Goal: Task Accomplishment & Management: Complete application form

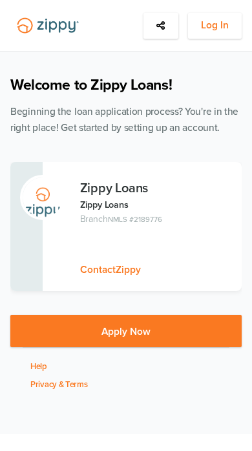
click at [218, 28] on span "Log In" at bounding box center [215, 25] width 28 height 16
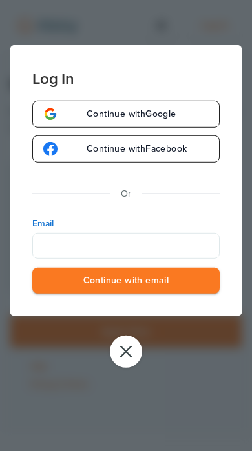
click at [170, 244] on input "Email" at bounding box center [125, 246] width 187 height 26
type input "**********"
click at [126, 282] on button "Continue with email" at bounding box center [125, 280] width 187 height 26
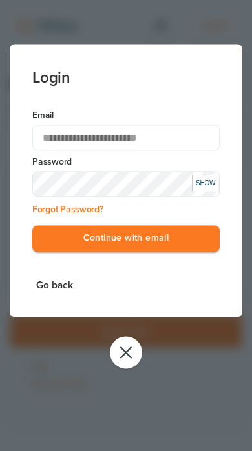
click at [185, 247] on button "Continue with email" at bounding box center [125, 239] width 187 height 26
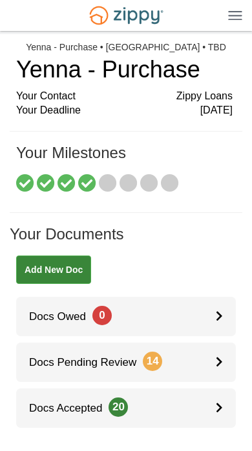
click at [106, 181] on icon at bounding box center [108, 184] width 18 height 18
click at [90, 178] on icon at bounding box center [87, 184] width 18 height 18
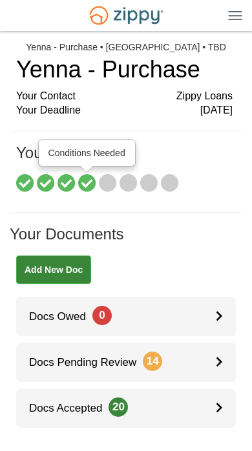
click at [112, 177] on icon at bounding box center [108, 184] width 18 height 18
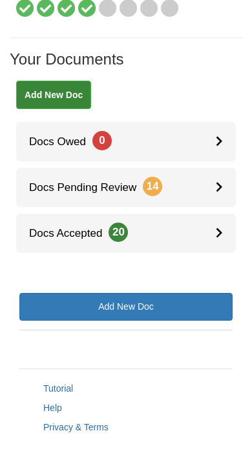
scroll to position [174, 0]
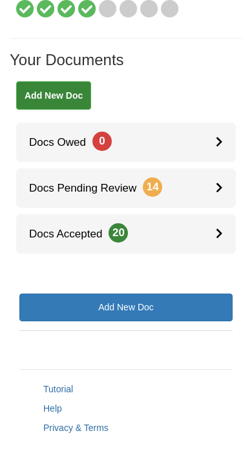
click at [207, 234] on link "Docs Accepted 20" at bounding box center [126, 233] width 220 height 39
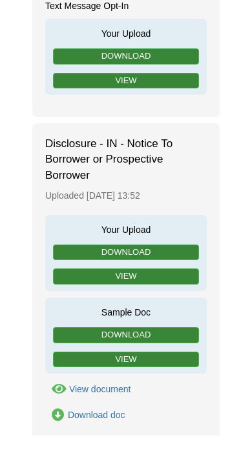
scroll to position [220, 0]
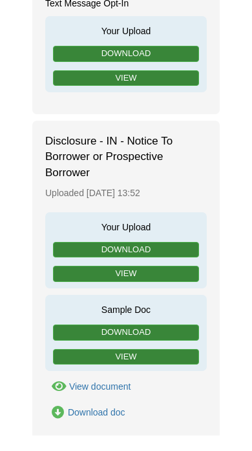
click at [183, 282] on link "View" at bounding box center [126, 290] width 146 height 16
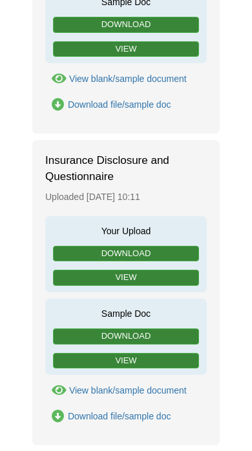
scroll to position [1219, 0]
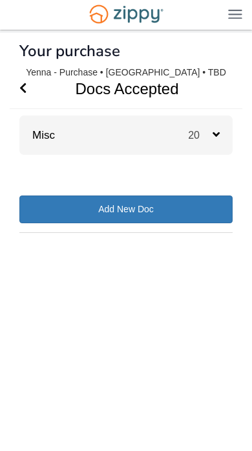
scroll to position [1, 0]
